Goal: Task Accomplishment & Management: Use online tool/utility

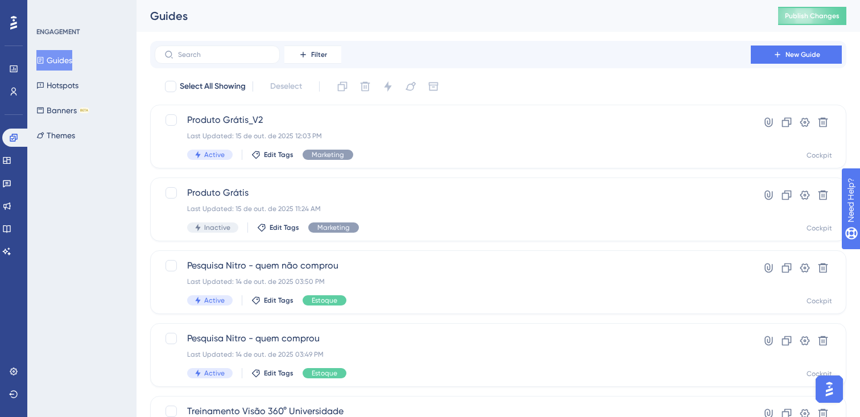
click at [65, 57] on button "Guides" at bounding box center [54, 60] width 36 height 20
click at [69, 67] on button "Guides" at bounding box center [54, 60] width 36 height 20
click at [69, 68] on button "Guides" at bounding box center [54, 60] width 36 height 20
click at [15, 141] on icon at bounding box center [13, 137] width 9 height 9
click at [282, 266] on span "Pesquisa Nitro - quem não comprou" at bounding box center [452, 266] width 531 height 14
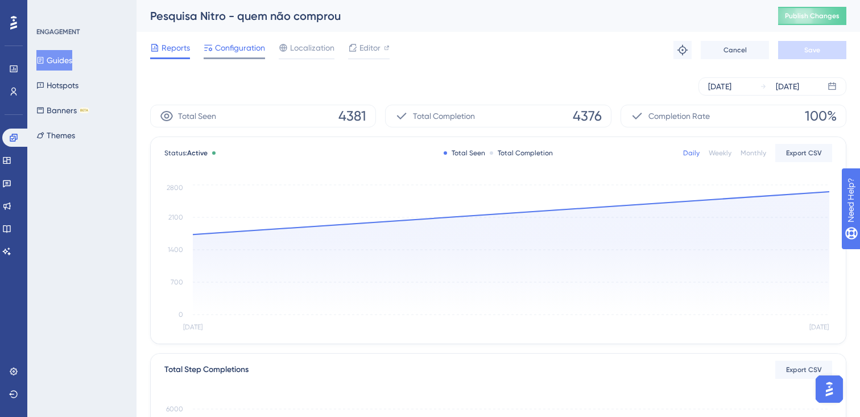
click at [243, 58] on div at bounding box center [234, 58] width 61 height 2
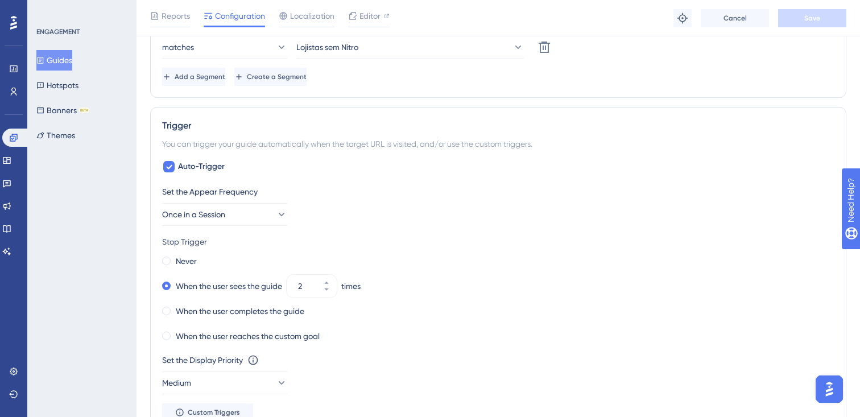
scroll to position [538, 0]
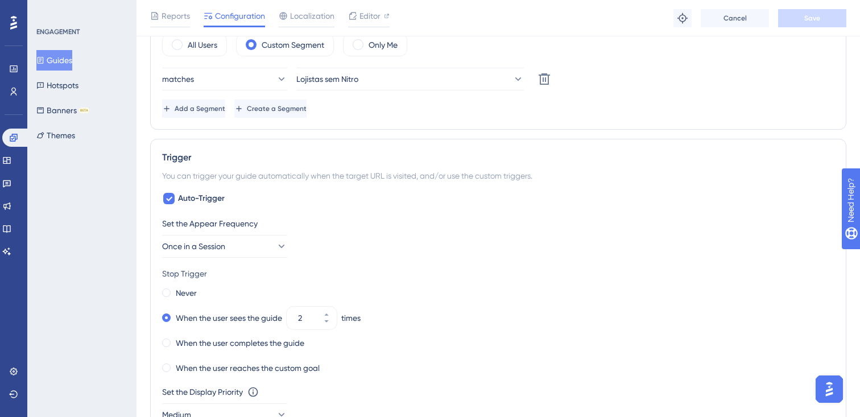
click at [15, 101] on div "Engagement Widgets Feedback Product Updates Knowledge Base AI Assistant" at bounding box center [13, 181] width 23 height 160
click at [16, 93] on icon at bounding box center [13, 91] width 9 height 9
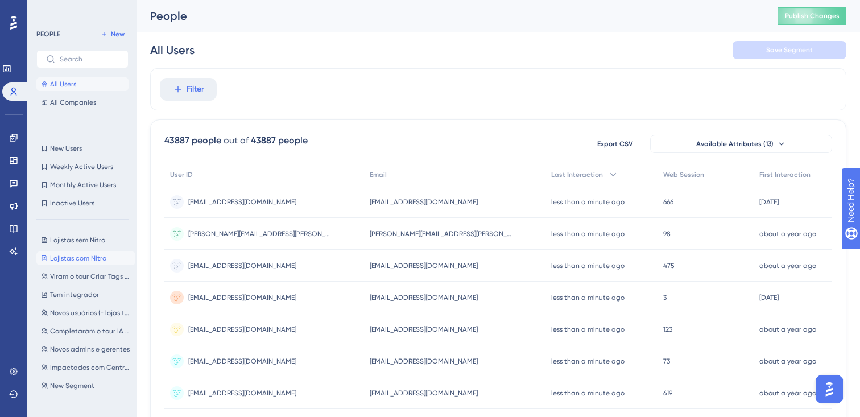
click at [75, 263] on button "Lojistas com Nitro Lojistas com Nitro" at bounding box center [85, 258] width 99 height 14
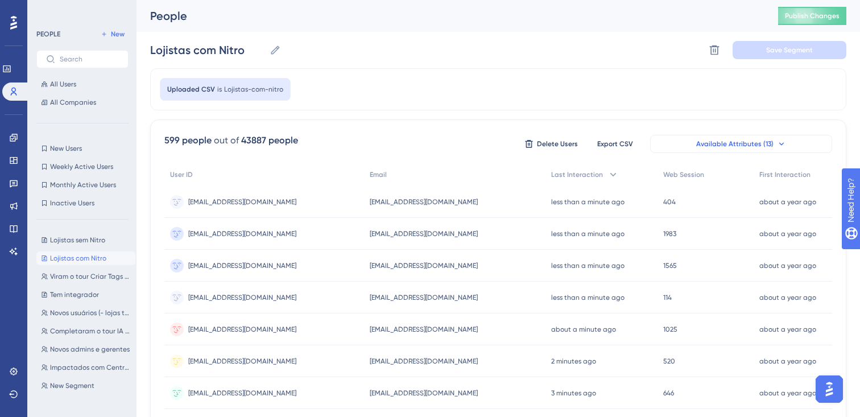
click at [708, 143] on span "Available Attributes (13)" at bounding box center [734, 143] width 77 height 9
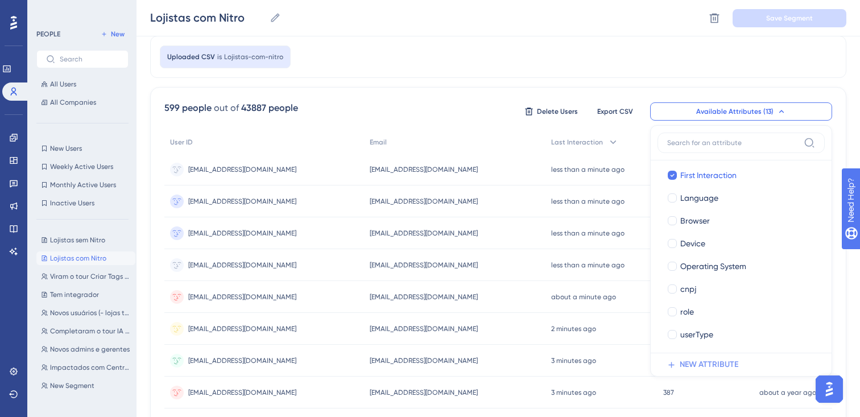
scroll to position [9, 0]
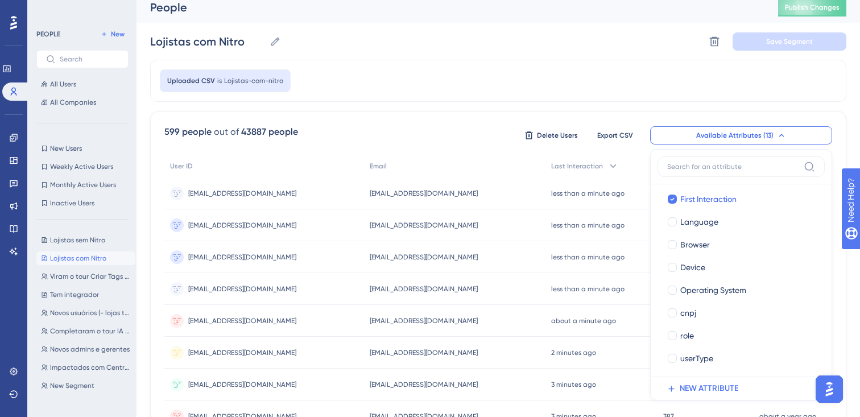
click at [593, 91] on div "Uploaded CSV is Lojistas-com-nitro" at bounding box center [498, 81] width 696 height 42
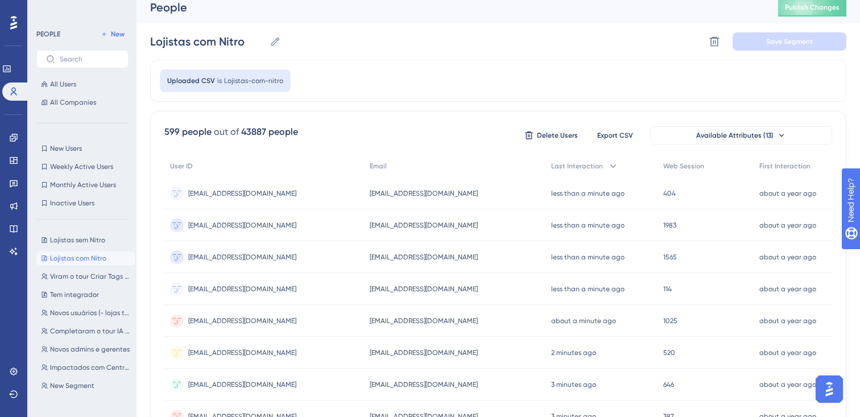
click at [416, 35] on div "Lojistas com Nitro Lojistas com Nitro Delete Segment Save Segment" at bounding box center [498, 41] width 696 height 36
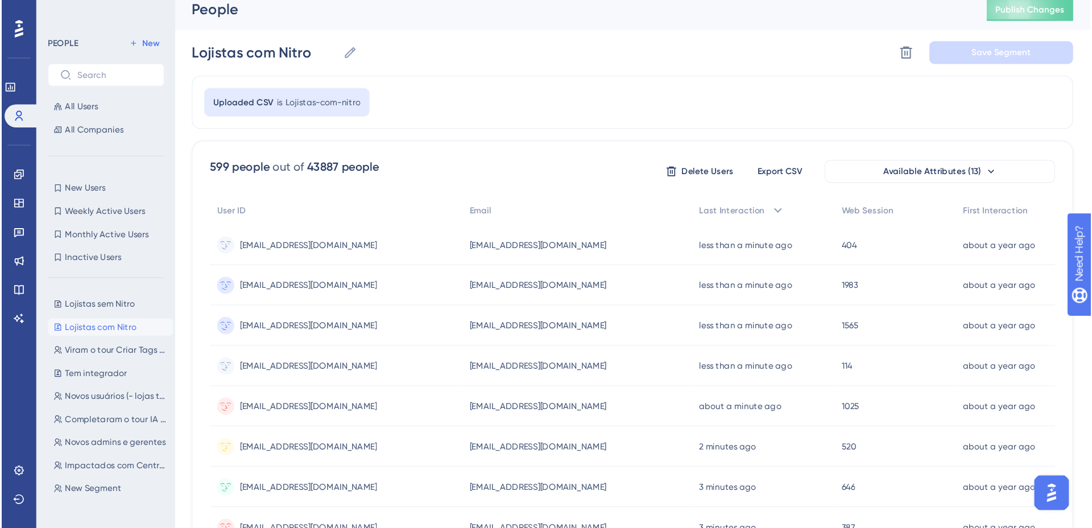
scroll to position [0, 0]
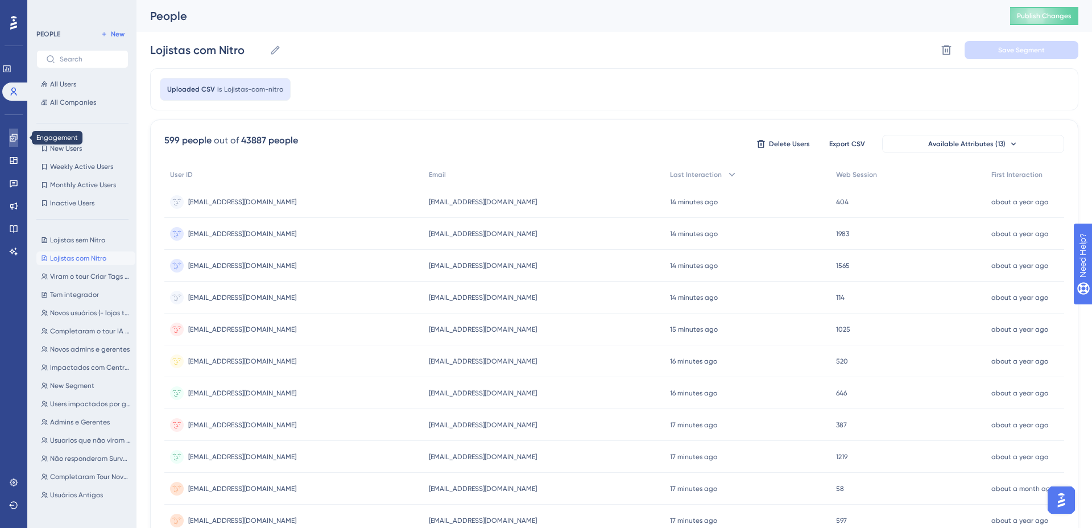
click at [13, 141] on icon at bounding box center [13, 137] width 9 height 9
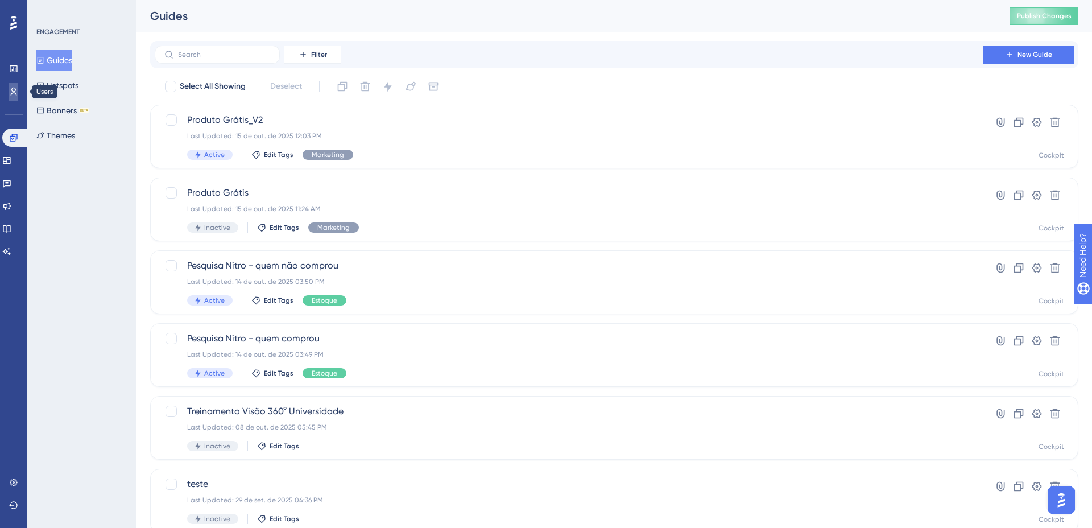
click at [12, 97] on link at bounding box center [13, 91] width 9 height 18
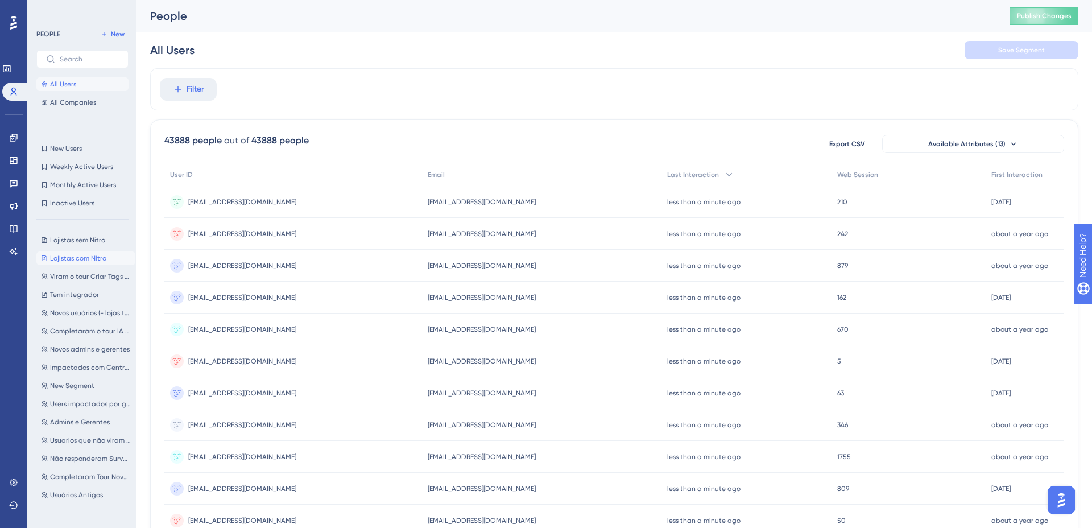
click at [93, 255] on span "Lojistas com Nitro" at bounding box center [78, 258] width 56 height 9
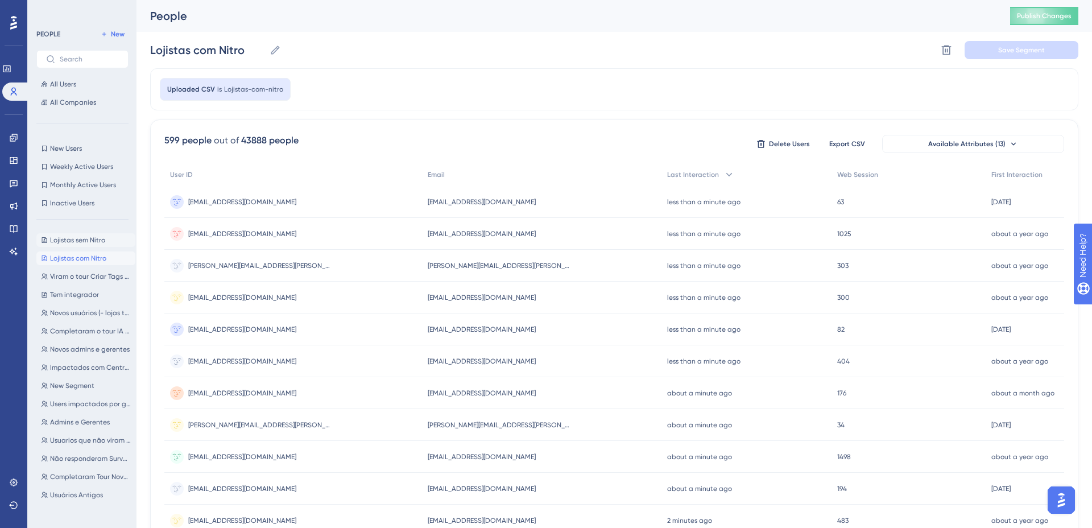
click at [59, 233] on button "Lojistas sem Nitro Lojistas sem Nitro" at bounding box center [85, 240] width 99 height 14
click at [94, 260] on span "Lojistas com Nitro" at bounding box center [78, 258] width 56 height 9
type input "Lojistas com Nitro"
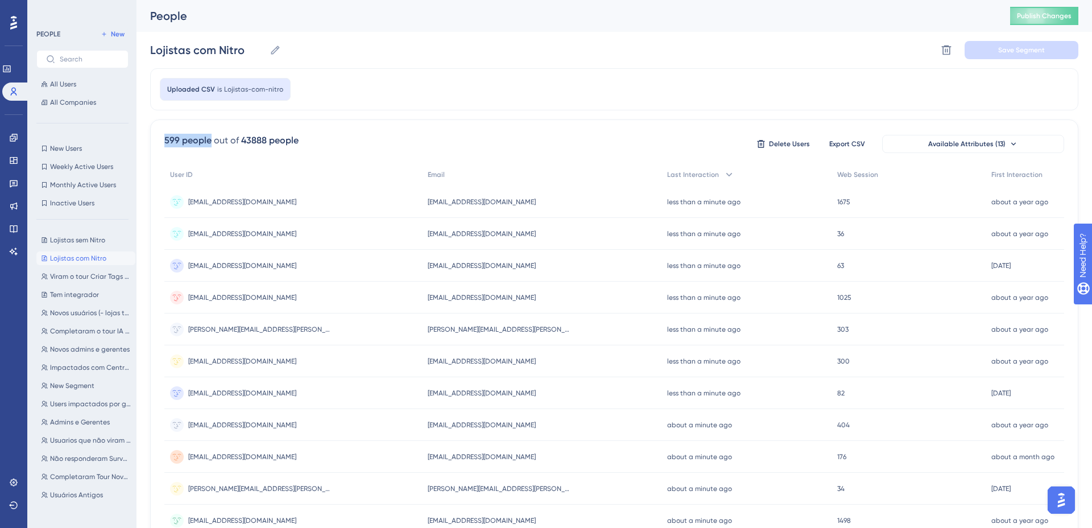
drag, startPoint x: 163, startPoint y: 144, endPoint x: 210, endPoint y: 142, distance: 47.8
click at [210, 142] on div "599 people out of 43888 people Delete Users Export CSV Available Attributes (13…" at bounding box center [614, 496] width 928 height 754
click at [343, 127] on div "599 people out of 43888 people Delete Users Export CSV Available Attributes (13…" at bounding box center [614, 496] width 928 height 754
drag, startPoint x: 166, startPoint y: 140, endPoint x: 214, endPoint y: 139, distance: 48.4
click at [214, 139] on div "599 people out of 43888 people" at bounding box center [231, 141] width 134 height 14
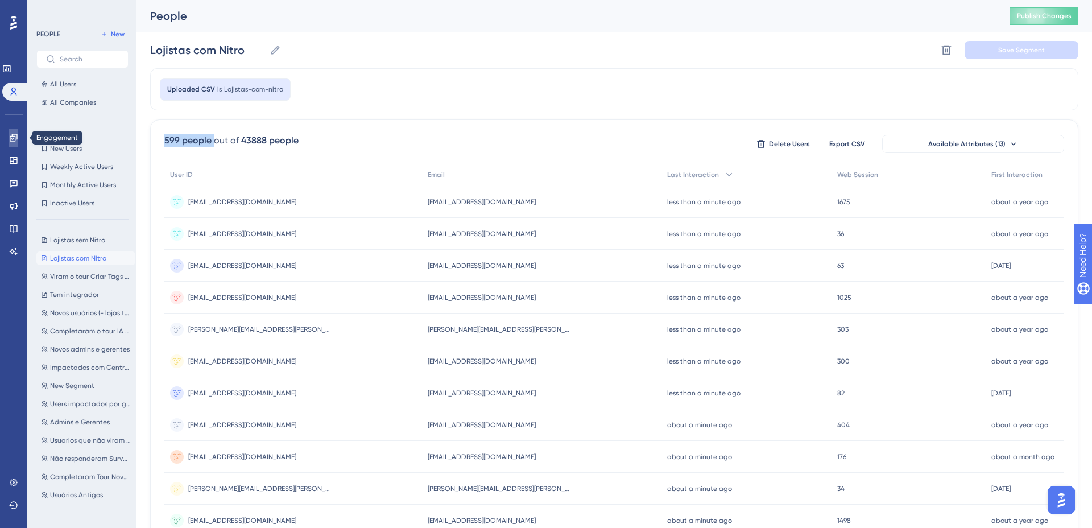
click at [9, 141] on link at bounding box center [13, 138] width 9 height 18
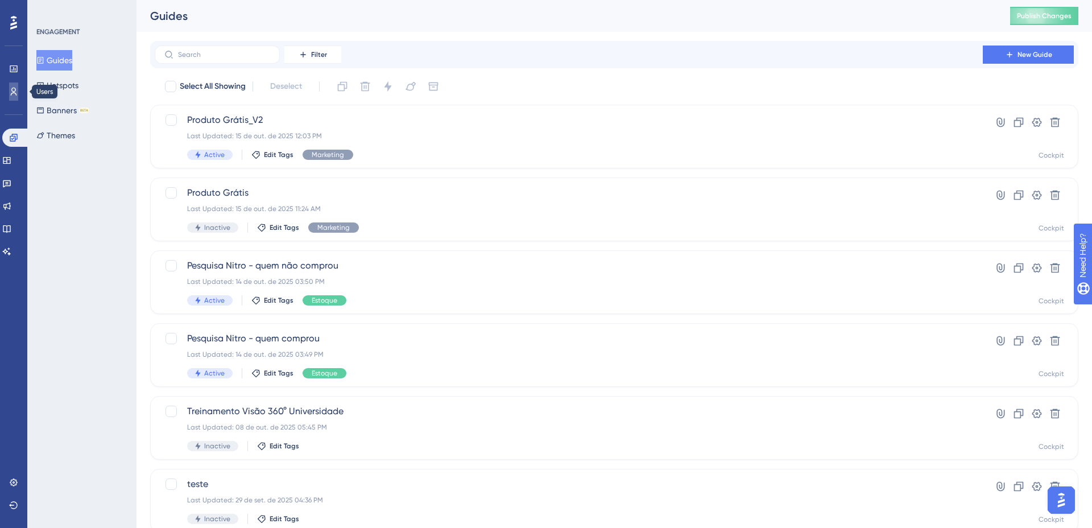
click at [14, 90] on icon at bounding box center [13, 91] width 9 height 9
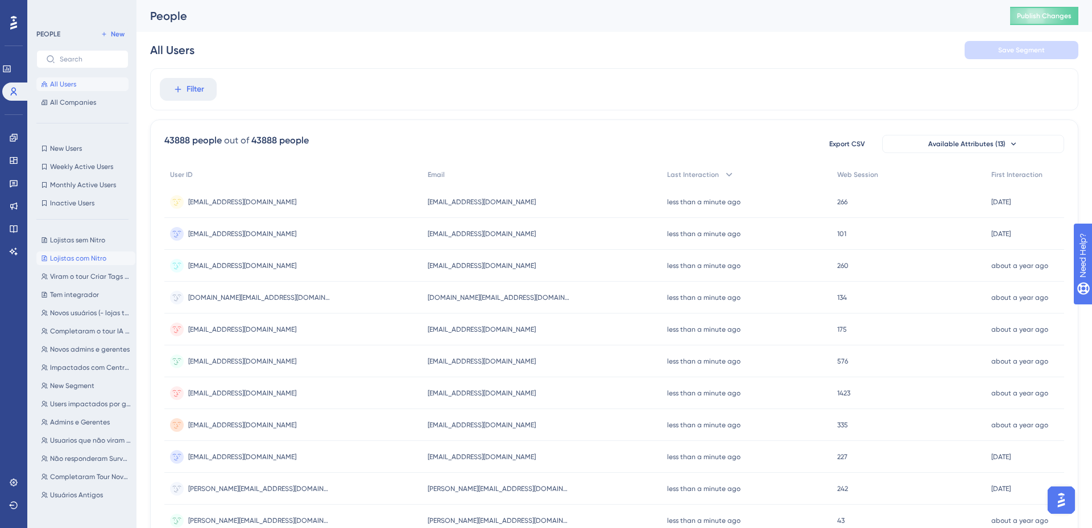
click at [71, 259] on span "Lojistas com Nitro" at bounding box center [78, 258] width 56 height 9
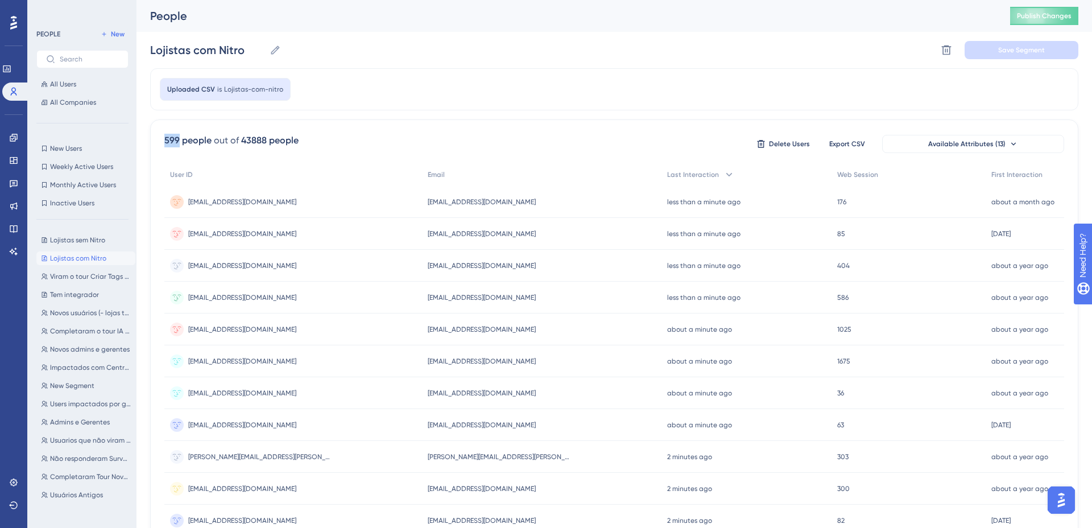
drag, startPoint x: 164, startPoint y: 142, endPoint x: 178, endPoint y: 138, distance: 14.8
click at [178, 138] on div "599 people" at bounding box center [187, 141] width 47 height 14
click at [300, 138] on div "599 people out of 43888 people Delete Users Export CSV Available Attributes (13)" at bounding box center [614, 144] width 900 height 20
click at [15, 136] on icon at bounding box center [13, 137] width 7 height 7
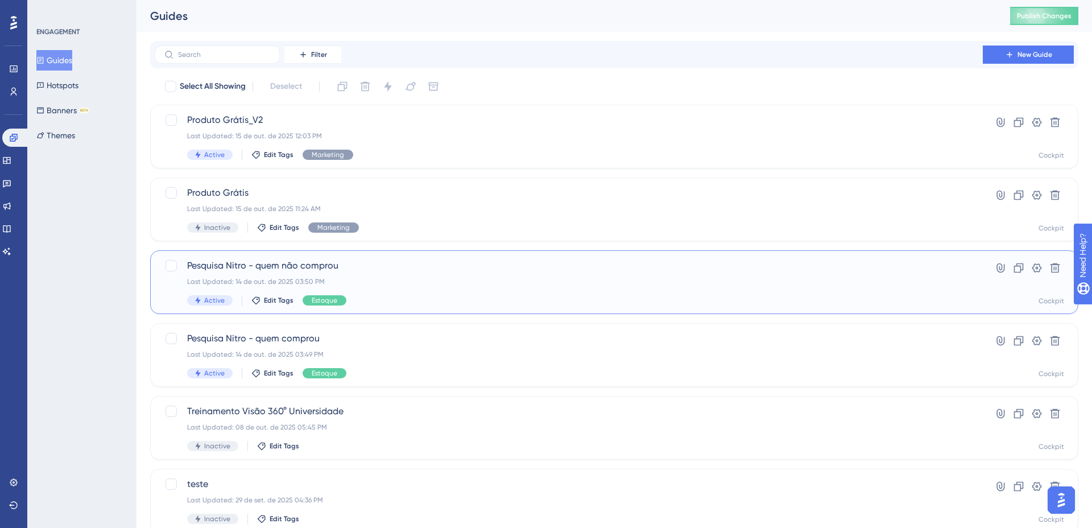
click at [255, 254] on div "Pesquisa Nitro - quem não comprou Last Updated: 14 de out. de 2025 03:50 PM Act…" at bounding box center [614, 282] width 928 height 64
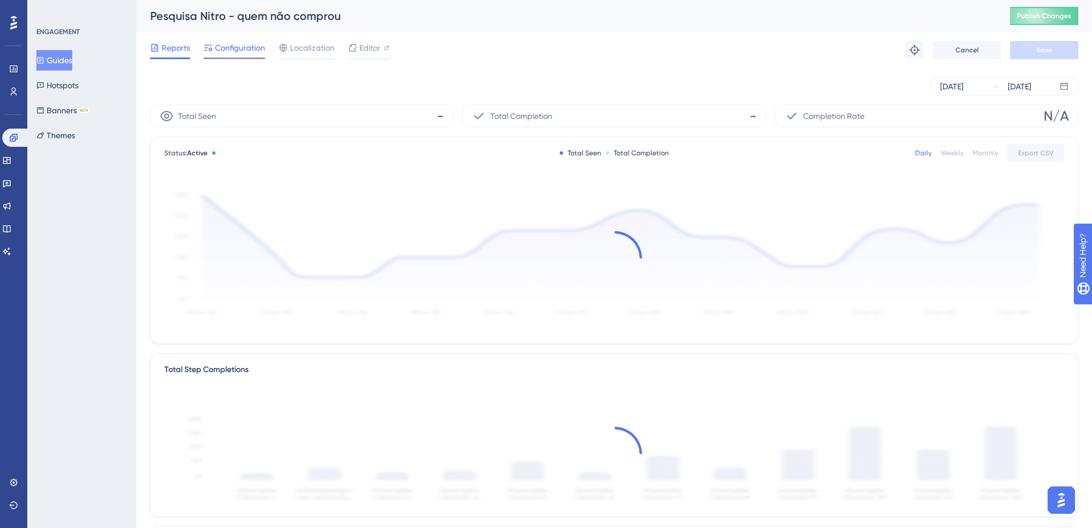
click at [229, 48] on span "Configuration" at bounding box center [240, 48] width 50 height 14
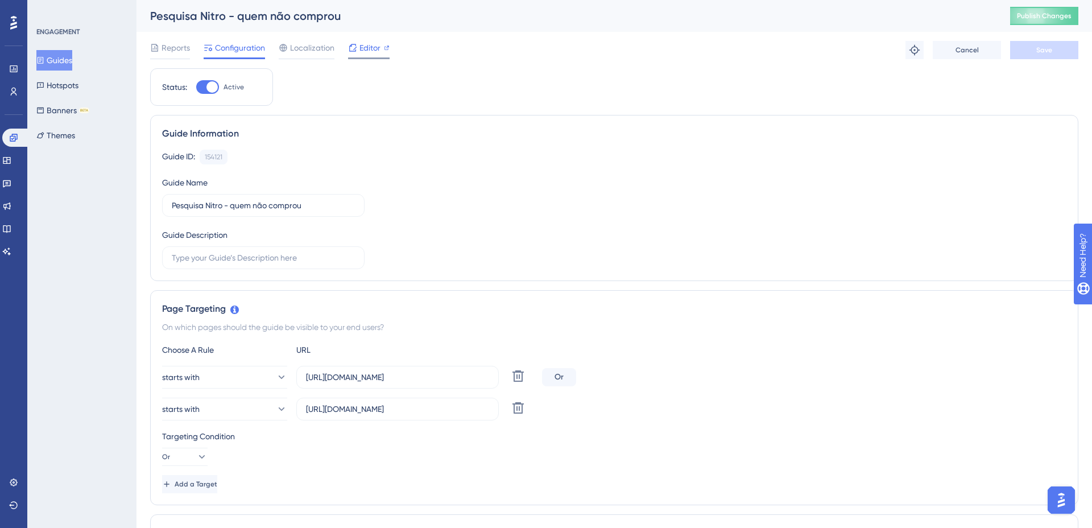
click at [384, 53] on div at bounding box center [387, 48] width 6 height 14
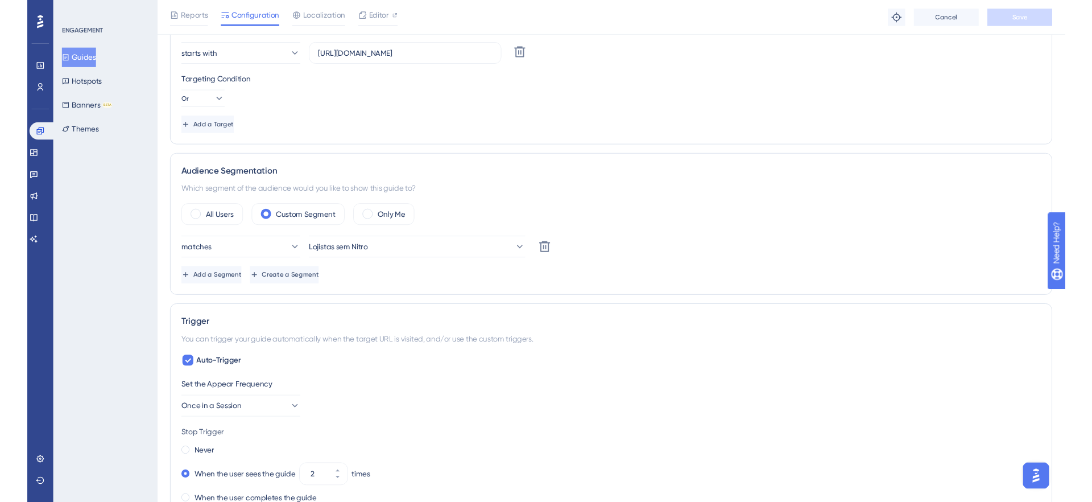
scroll to position [329, 0]
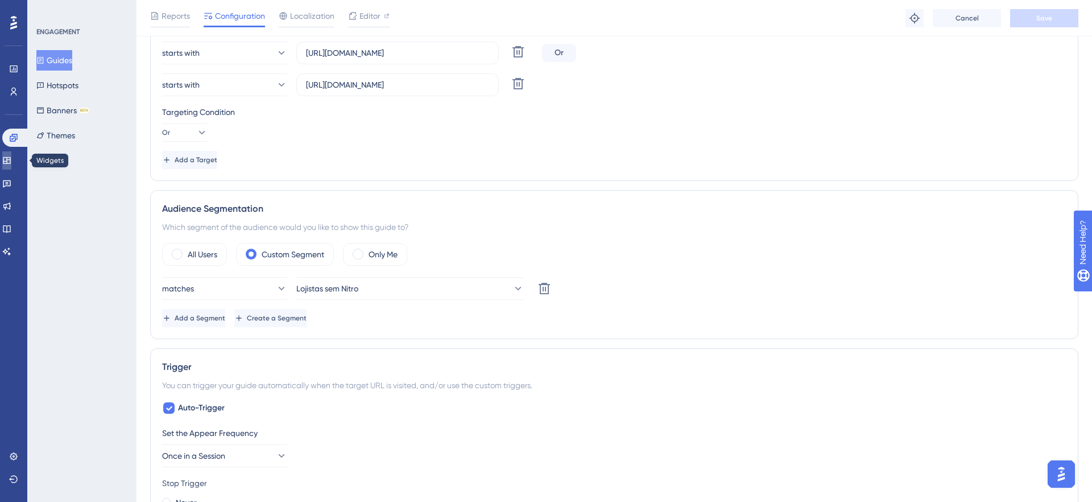
click at [11, 162] on icon at bounding box center [6, 160] width 9 height 9
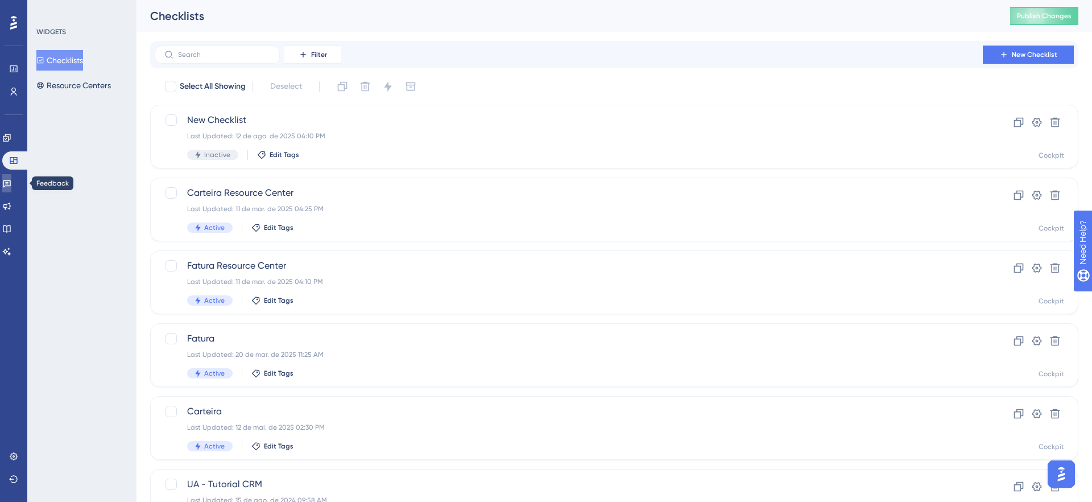
click at [11, 185] on link at bounding box center [6, 183] width 9 height 18
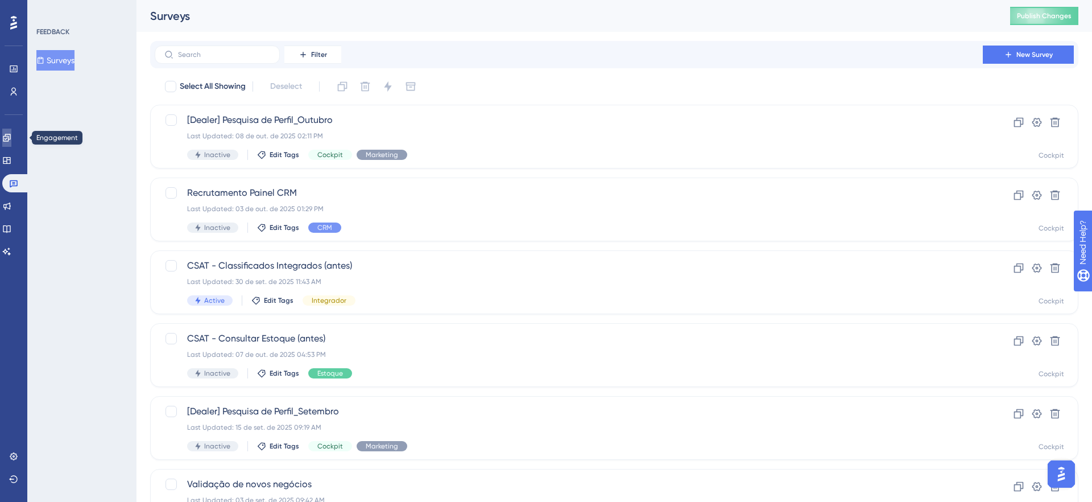
click at [11, 139] on icon at bounding box center [6, 137] width 9 height 9
